Goal: Task Accomplishment & Management: Manage account settings

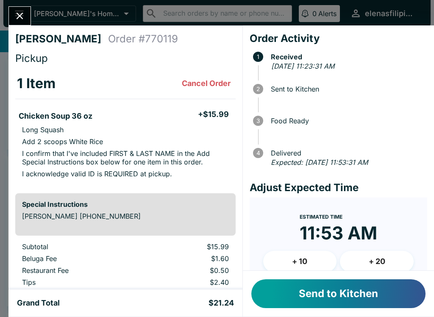
click at [293, 291] on button "Send to Kitchen" at bounding box center [338, 293] width 174 height 29
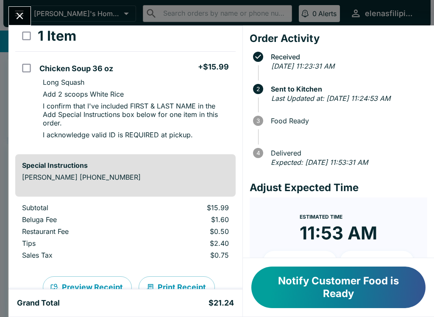
scroll to position [49, 0]
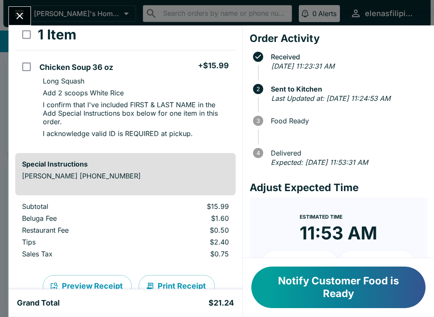
click at [342, 277] on button "Notify Customer Food is Ready" at bounding box center [338, 286] width 174 height 41
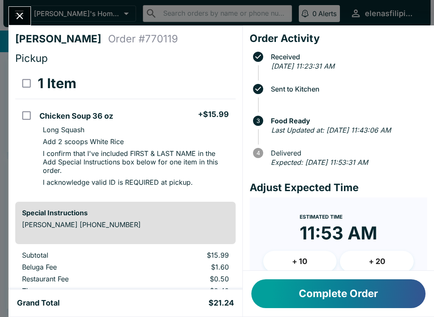
scroll to position [0, 0]
click at [19, 12] on icon "Close" at bounding box center [19, 15] width 11 height 11
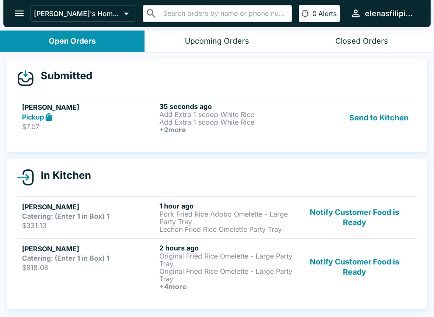
click at [319, 115] on div "Send to Kitchen" at bounding box center [354, 117] width 115 height 31
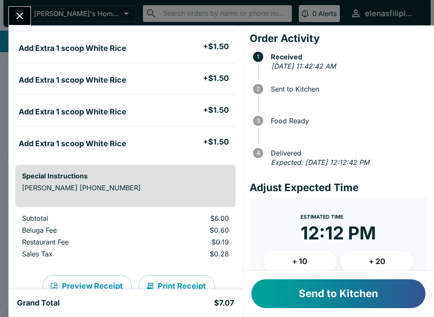
scroll to position [75, 0]
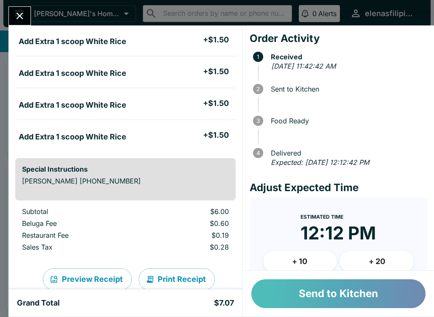
click at [292, 285] on button "Send to Kitchen" at bounding box center [338, 293] width 174 height 29
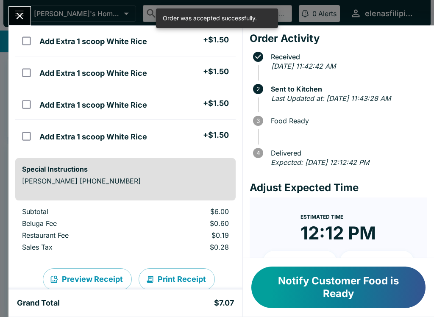
click at [19, 14] on icon "Close" at bounding box center [19, 15] width 11 height 11
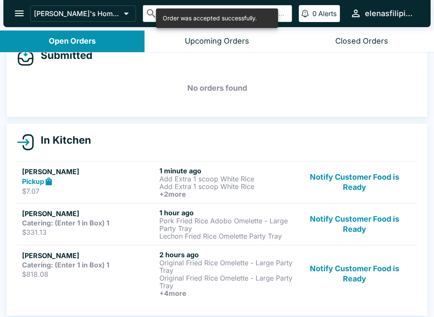
scroll to position [22, 0]
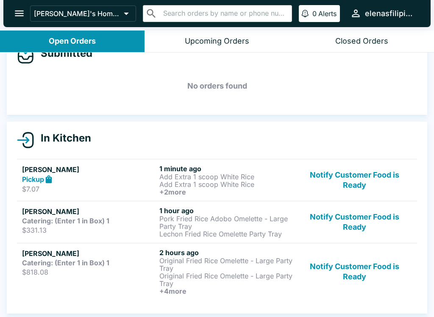
click at [64, 177] on div "Pickup" at bounding box center [89, 179] width 134 height 10
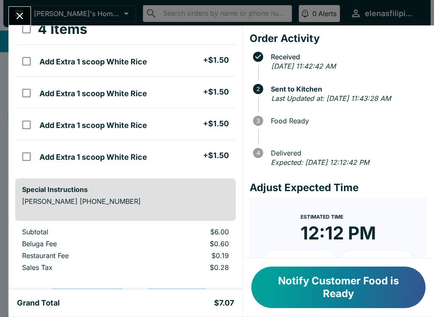
scroll to position [57, 0]
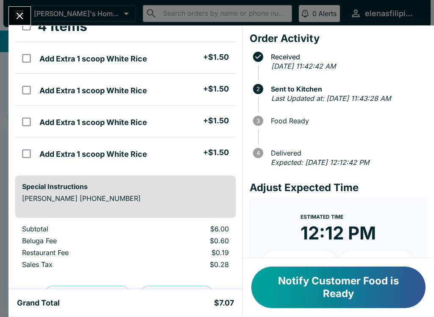
click at [293, 288] on button "Notify Customer Food is Ready" at bounding box center [338, 286] width 174 height 41
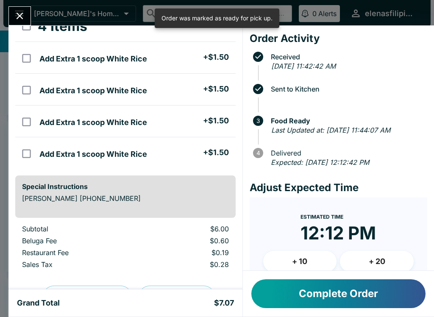
click at [25, 11] on icon "Close" at bounding box center [19, 15] width 11 height 11
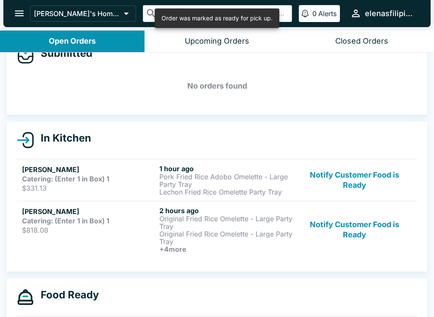
scroll to position [45, 0]
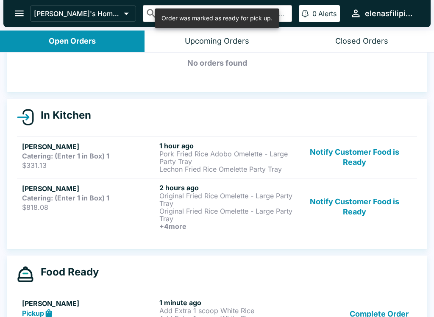
click at [257, 157] on p "Pork Fried Rice Adobo Omelette - Large Party Tray" at bounding box center [226, 157] width 134 height 15
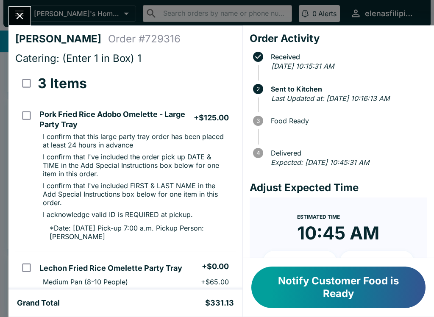
click at [19, 11] on icon "Close" at bounding box center [19, 15] width 11 height 11
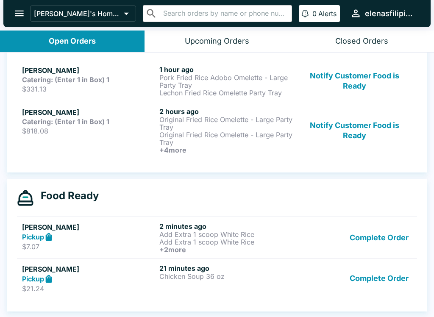
scroll to position [122, 0]
click at [75, 86] on p "$331.13" at bounding box center [89, 89] width 134 height 8
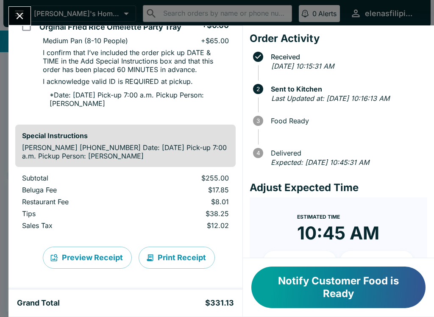
scroll to position [325, 0]
click at [13, 11] on button "Close" at bounding box center [20, 16] width 22 height 18
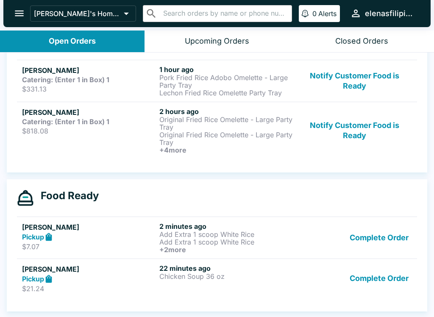
scroll to position [1, 0]
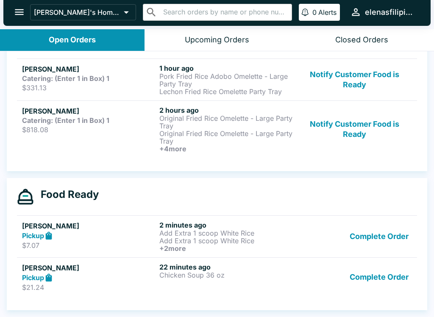
click at [295, 242] on div "[PERSON_NAME] Pickup $7.07 2 minutes ago Add Extra 1 scoop White Rice Add Extra…" at bounding box center [217, 236] width 390 height 31
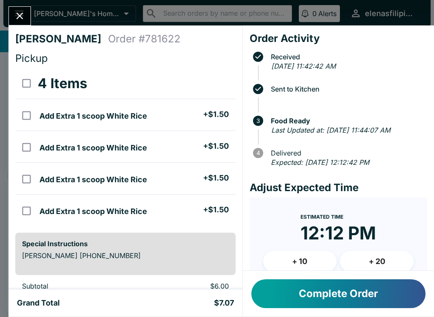
click at [16, 13] on icon "Close" at bounding box center [19, 15] width 11 height 11
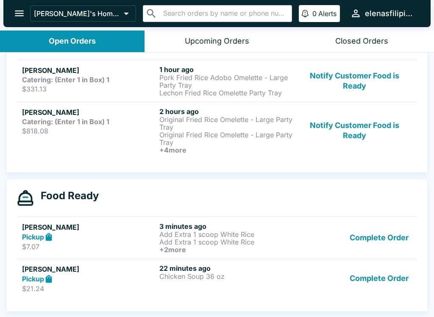
scroll to position [1, 0]
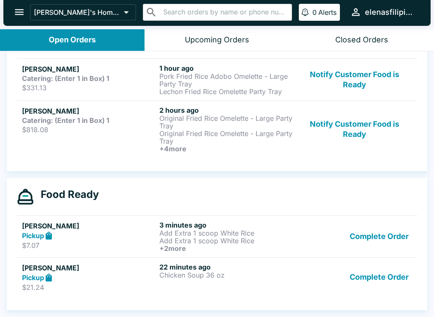
click at [141, 283] on p "$21.24" at bounding box center [89, 287] width 134 height 8
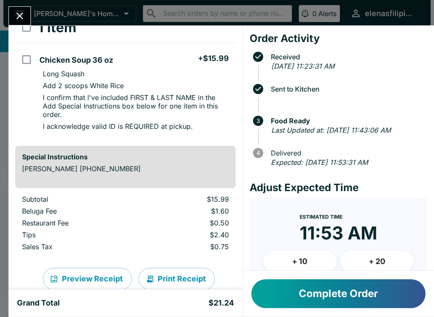
scroll to position [61, 0]
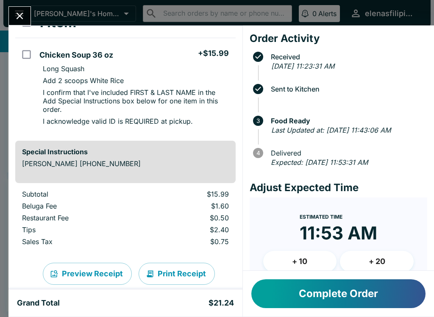
click at [24, 11] on icon "Close" at bounding box center [19, 15] width 11 height 11
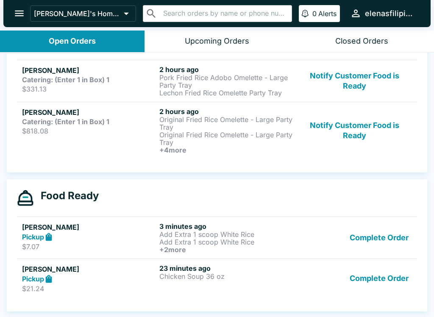
scroll to position [1, 0]
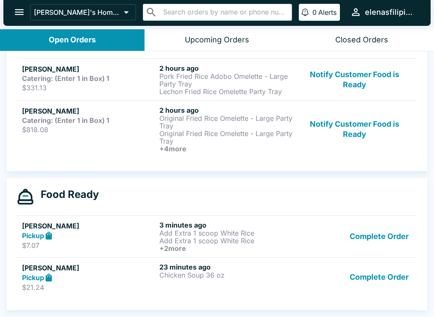
click at [381, 279] on button "Complete Order" at bounding box center [379, 277] width 66 height 29
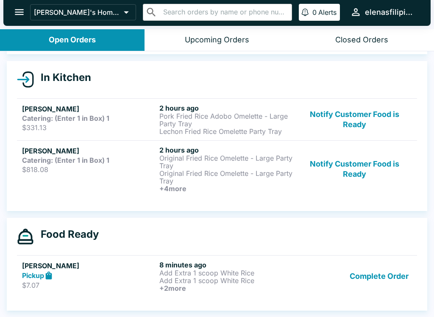
scroll to position [82, 0]
click at [370, 278] on button "Complete Order" at bounding box center [379, 275] width 66 height 31
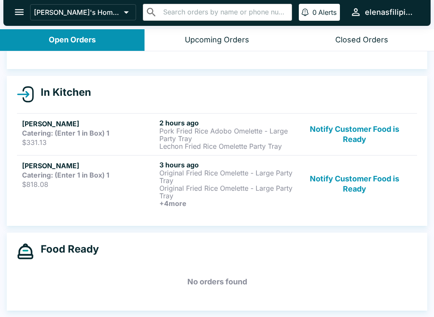
scroll to position [67, 0]
